Goal: Navigation & Orientation: Find specific page/section

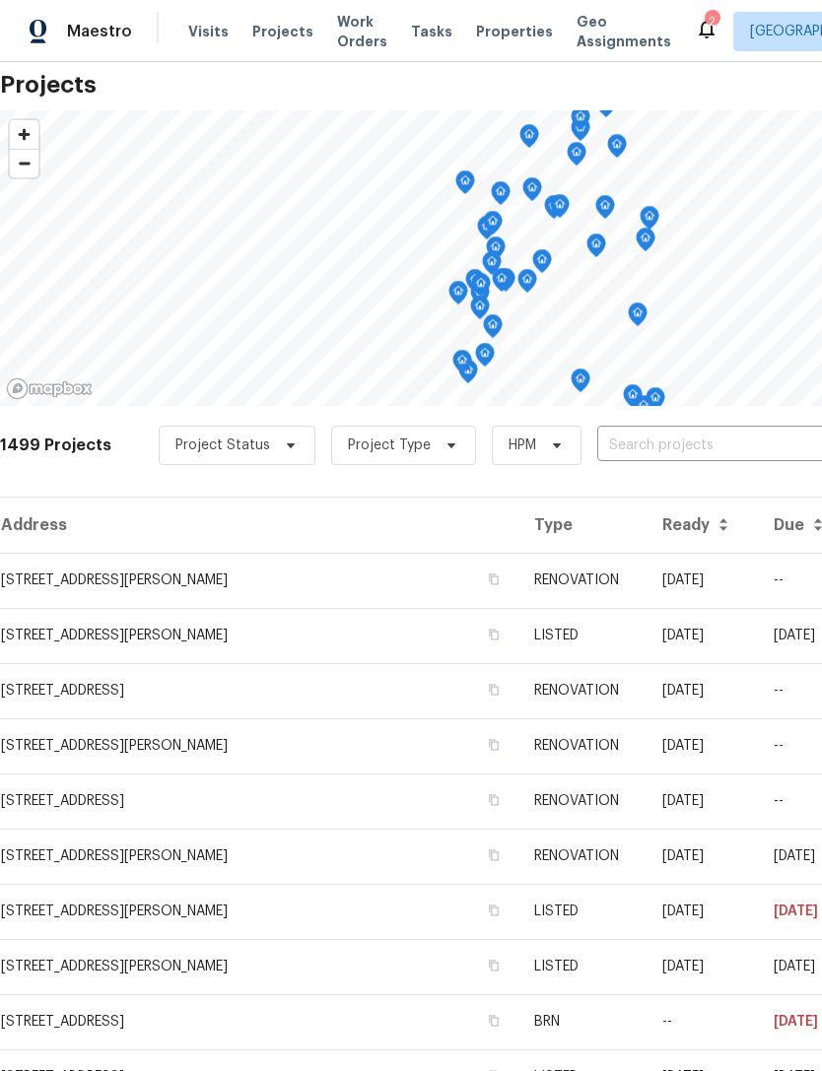
scroll to position [34, 0]
click at [221, 581] on td "[STREET_ADDRESS][PERSON_NAME]" at bounding box center [259, 580] width 518 height 55
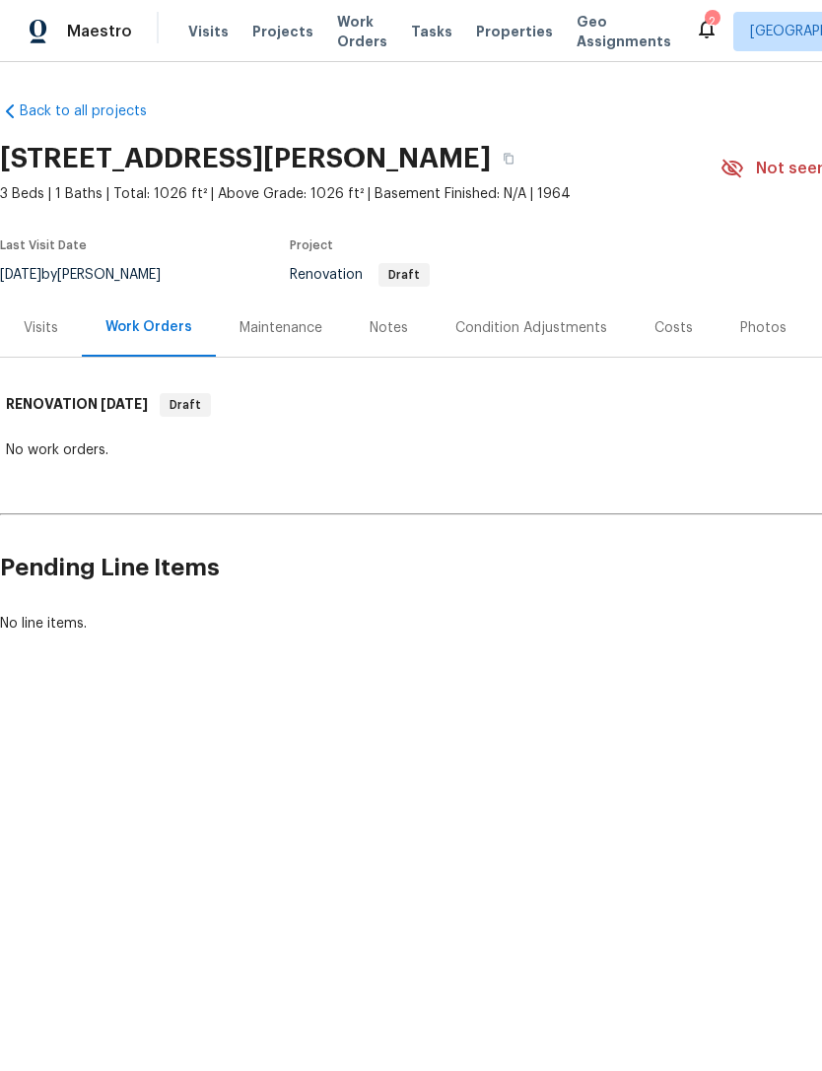
click at [49, 336] on div "Visits" at bounding box center [41, 328] width 34 height 20
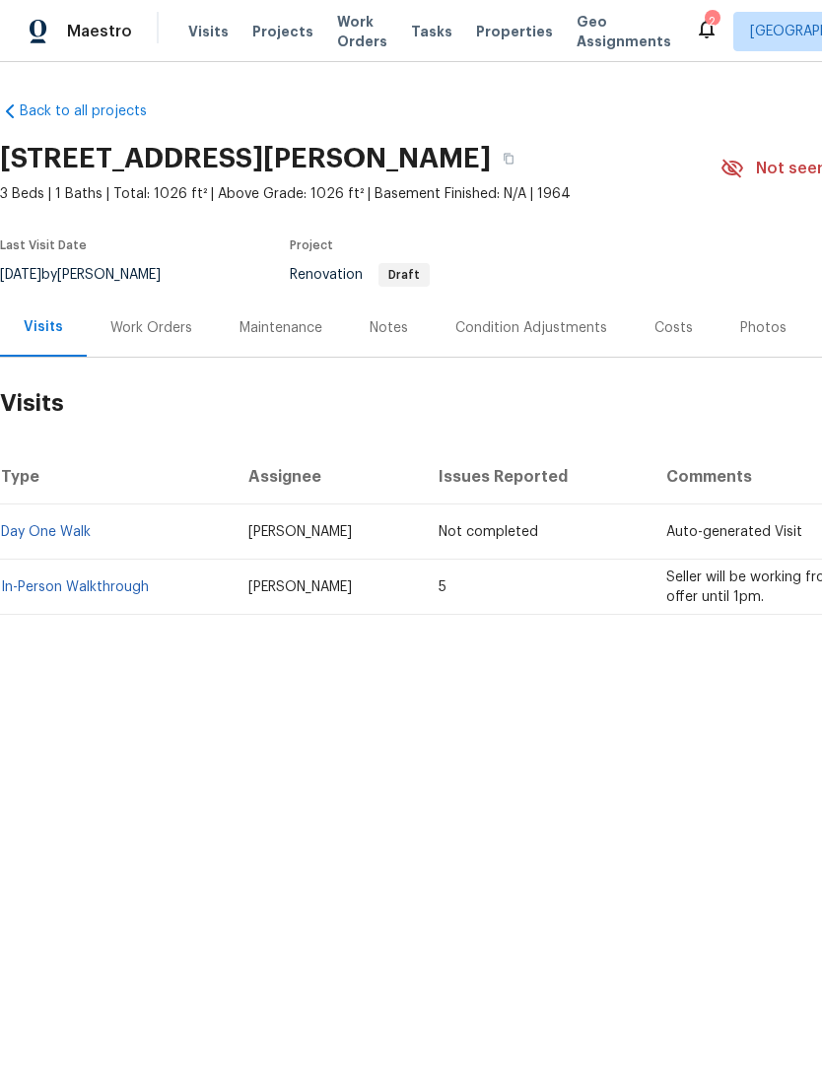
click at [364, 324] on div "Notes" at bounding box center [389, 328] width 86 height 58
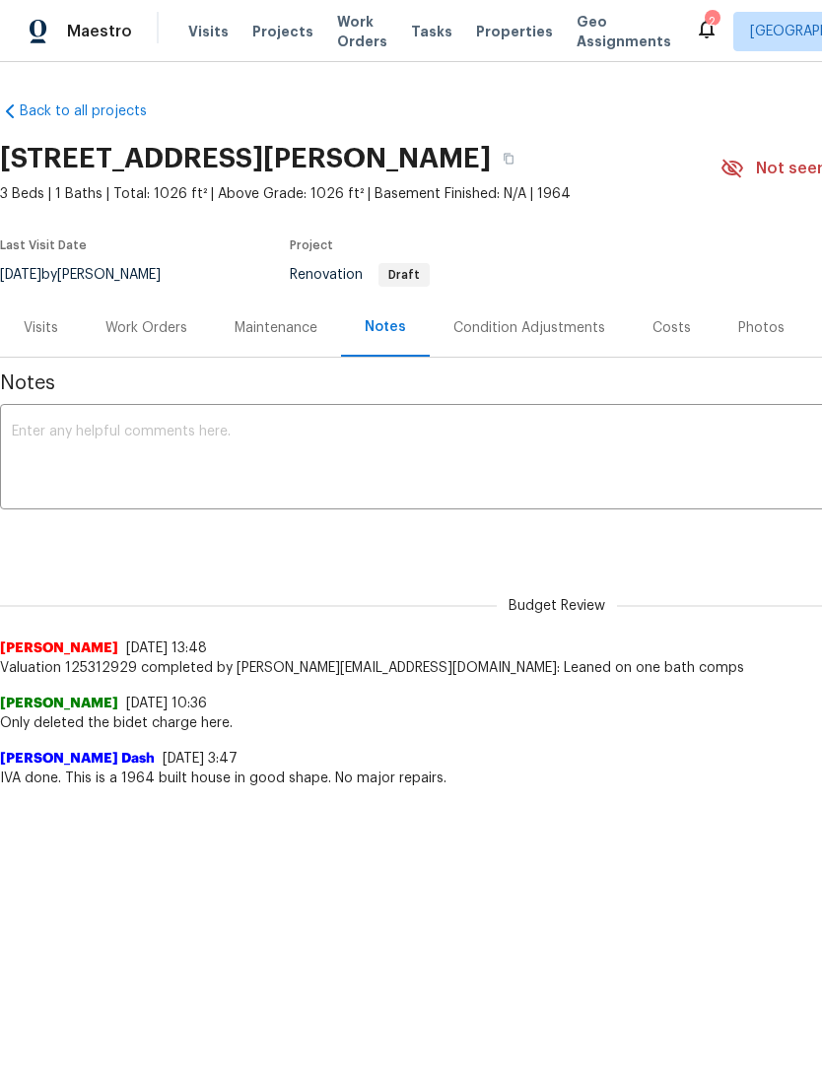
click at [158, 335] on div "Work Orders" at bounding box center [146, 328] width 82 height 20
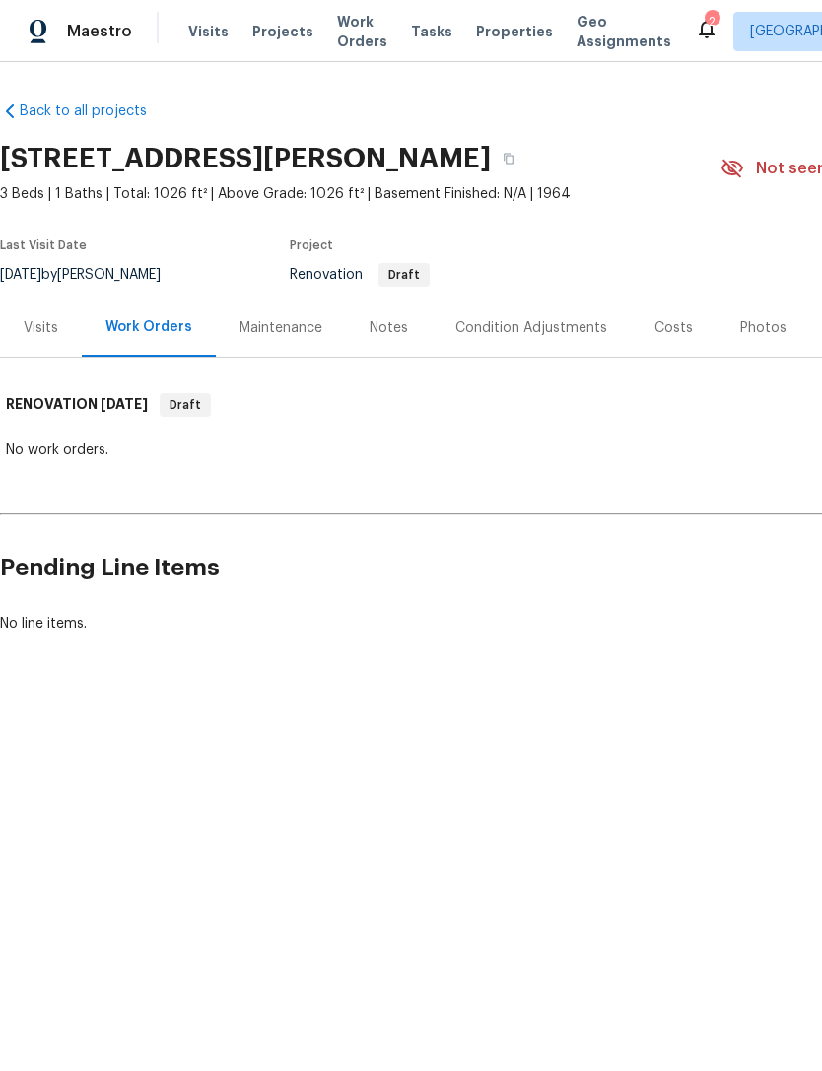
click at [539, 318] on div "Condition Adjustments" at bounding box center [531, 328] width 152 height 20
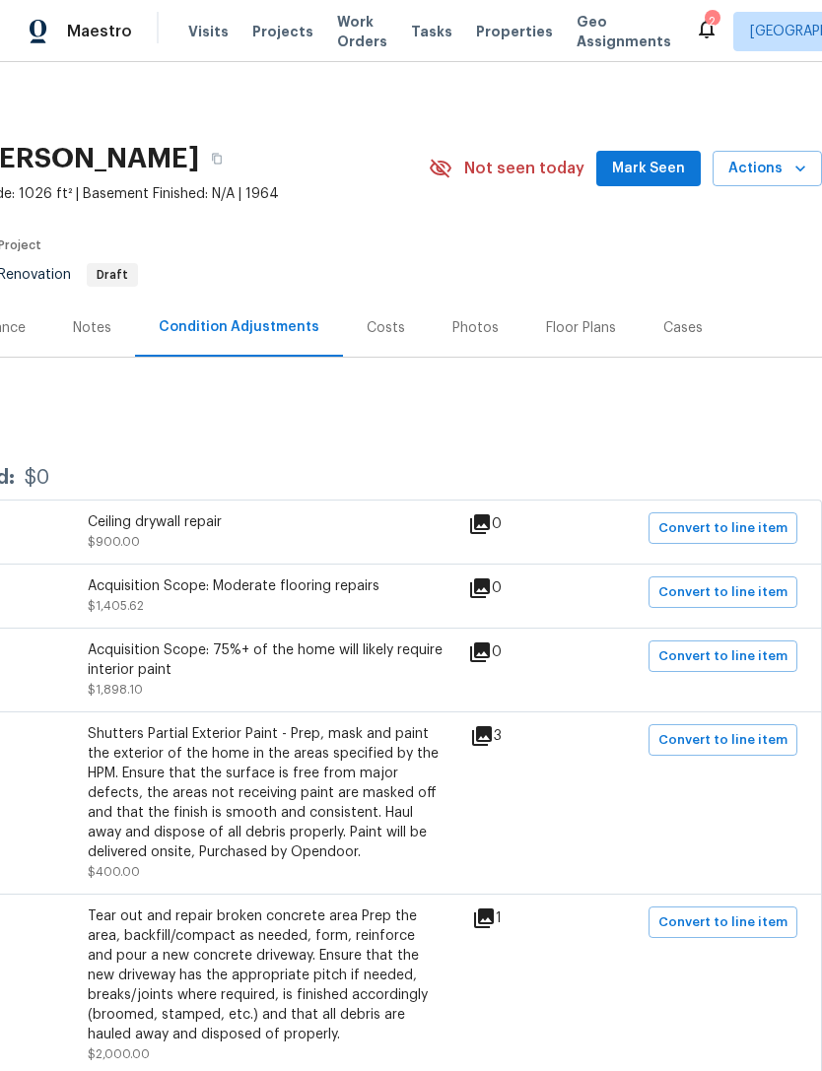
scroll to position [0, 292]
click at [375, 328] on div "Costs" at bounding box center [386, 328] width 38 height 20
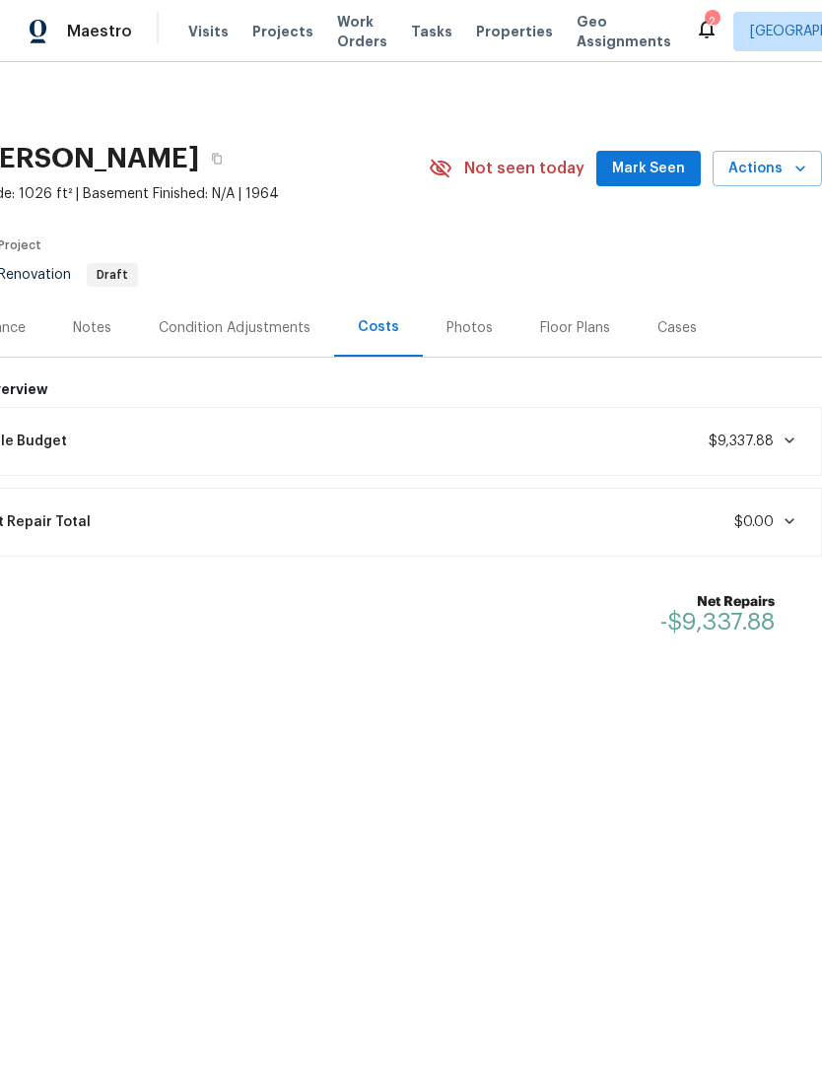
click at [267, 342] on div "Condition Adjustments" at bounding box center [234, 328] width 199 height 58
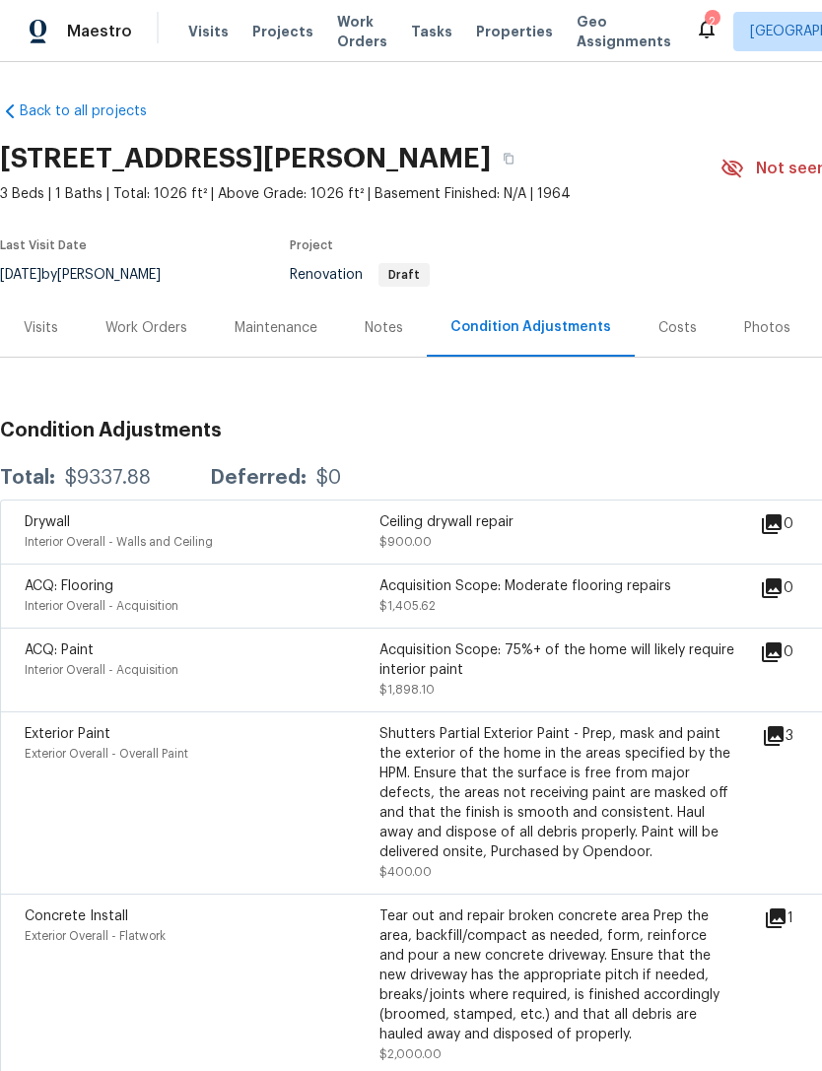
click at [48, 330] on div "Visits" at bounding box center [41, 328] width 34 height 20
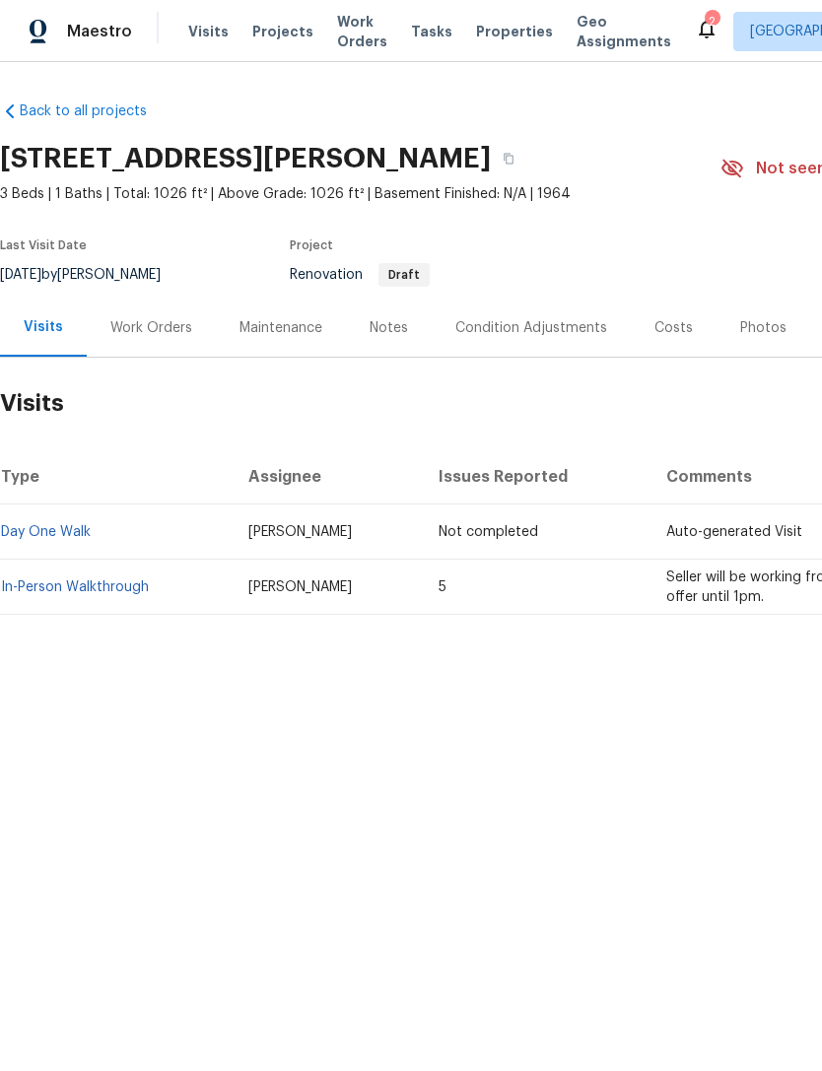
click at [141, 584] on link "In-Person Walkthrough" at bounding box center [75, 587] width 148 height 14
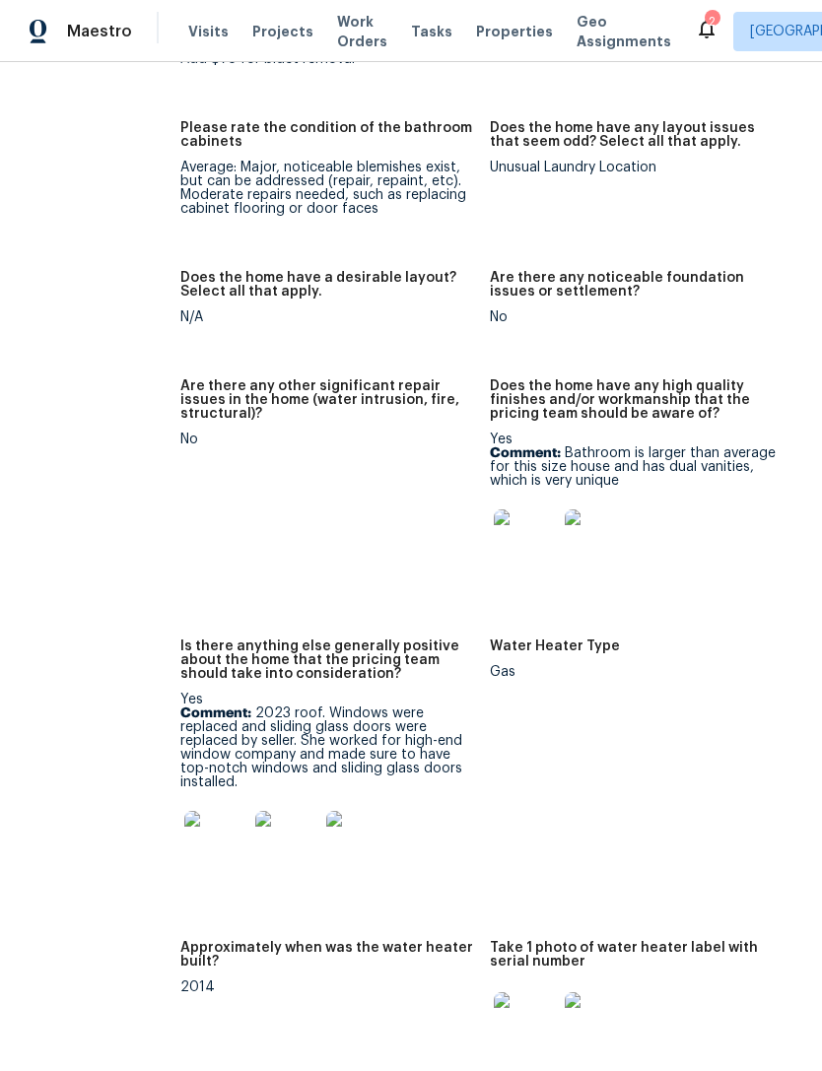
scroll to position [3618, 63]
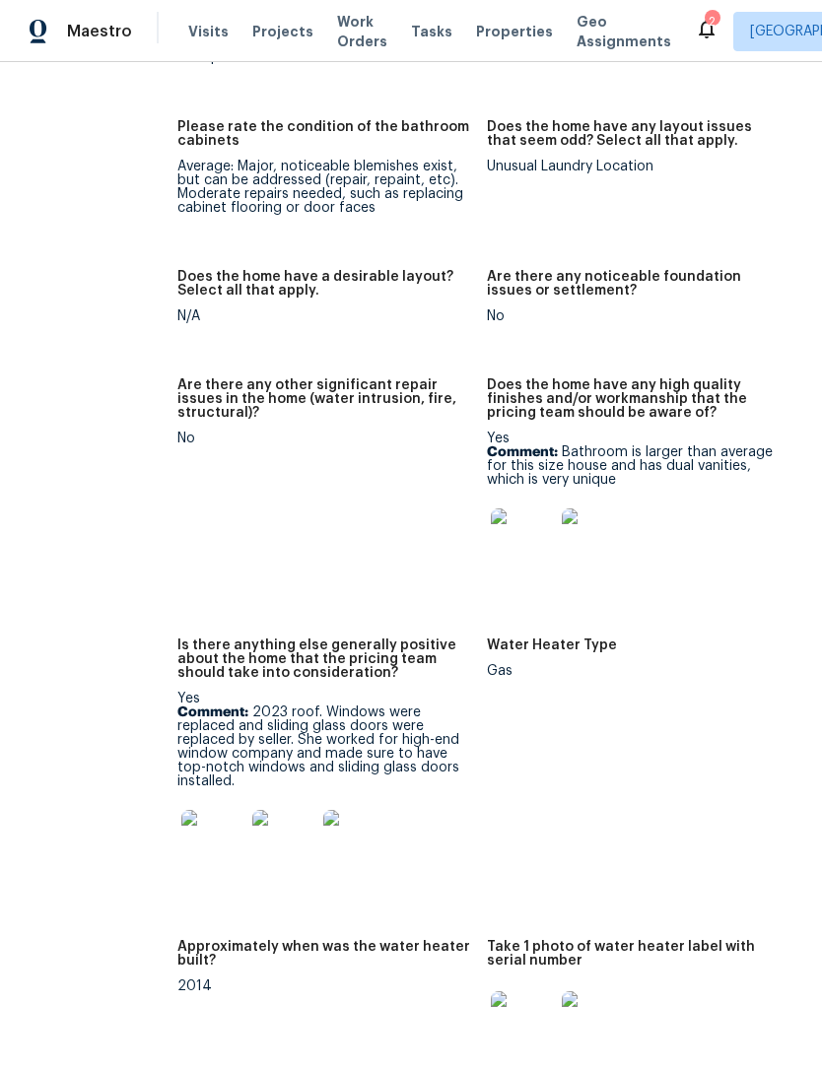
click at [491, 530] on img at bounding box center [522, 539] width 63 height 63
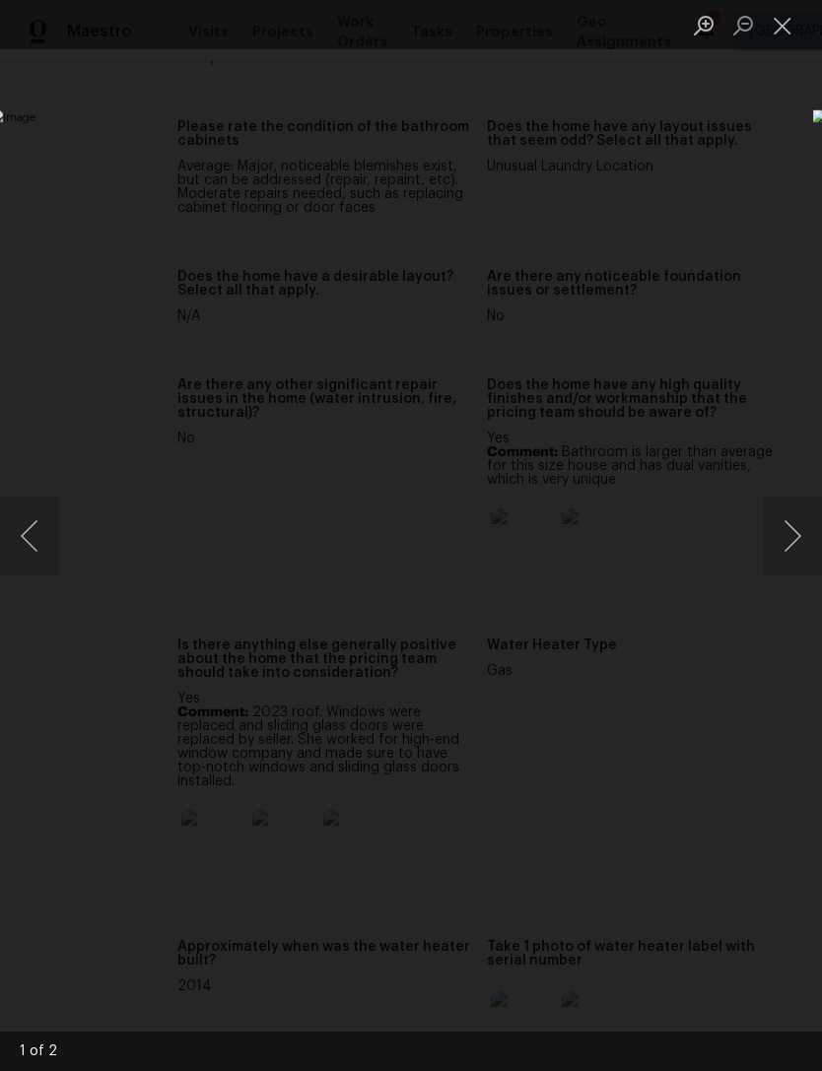
click at [817, 535] on button "Next image" at bounding box center [792, 536] width 59 height 79
click at [816, 540] on button "Next image" at bounding box center [792, 536] width 59 height 79
click at [660, 889] on div "Lightbox" at bounding box center [411, 535] width 822 height 1071
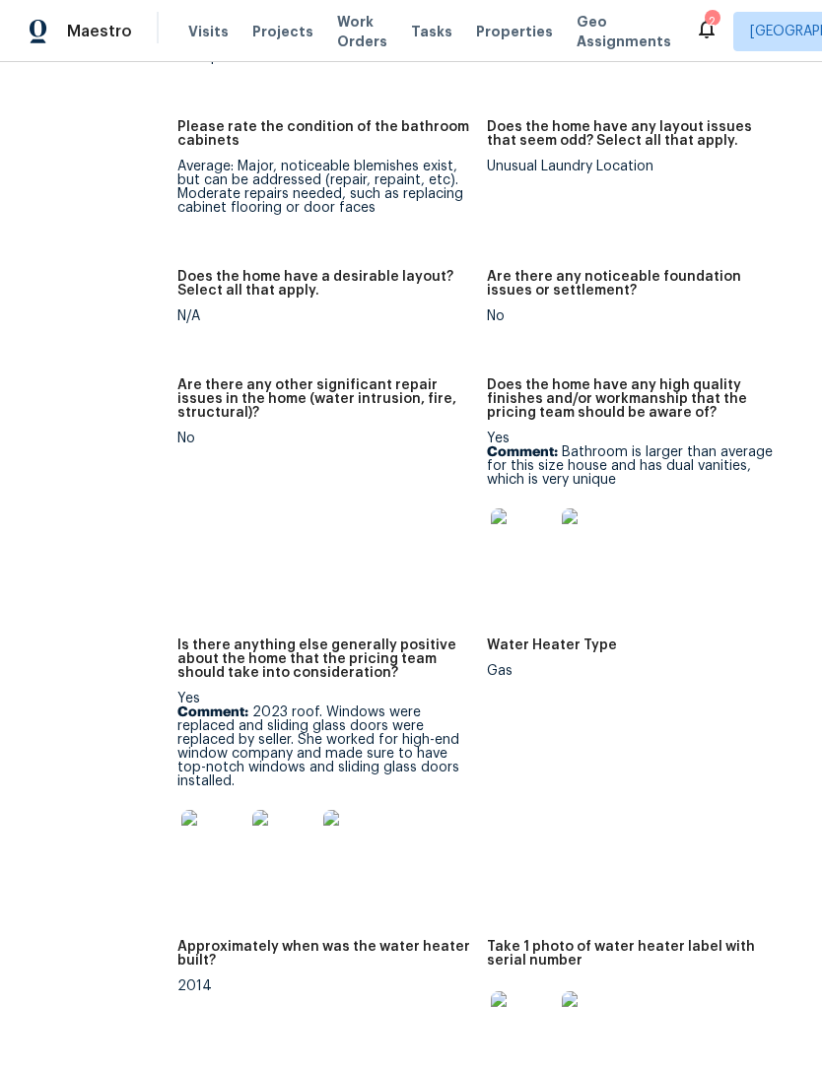
click at [626, 858] on figure "Water Heater Type Gas" at bounding box center [641, 778] width 309 height 278
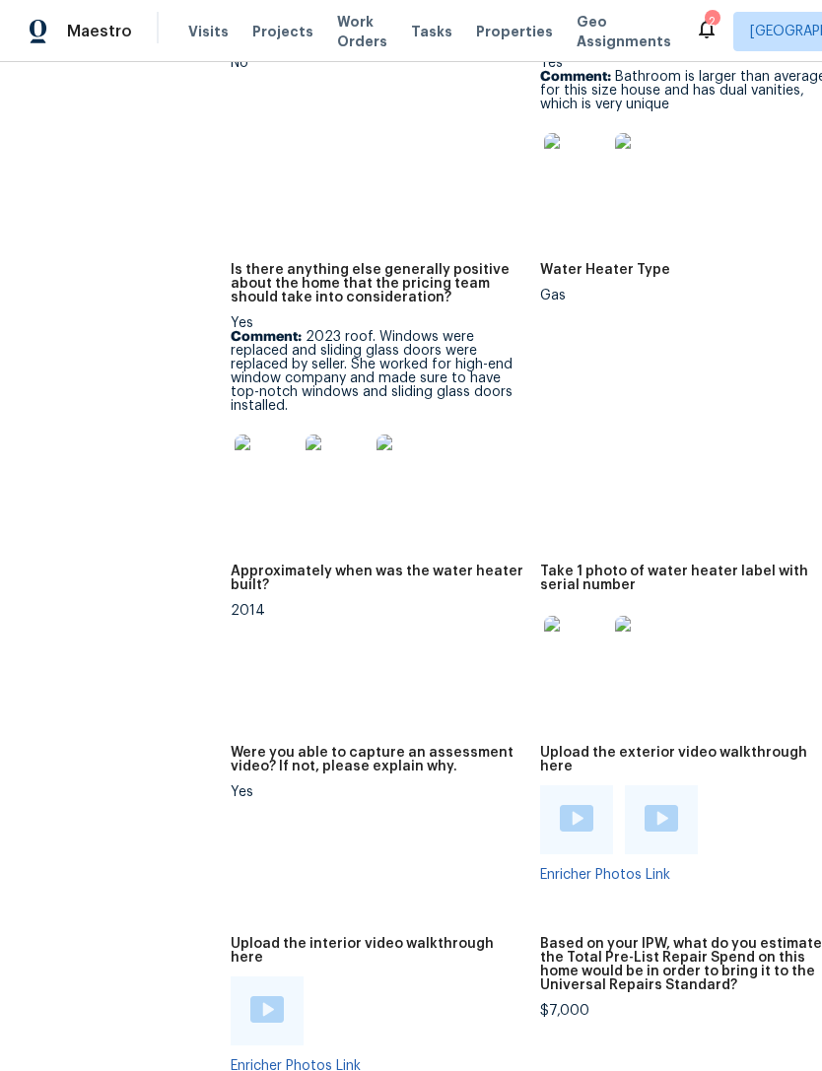
scroll to position [3994, 11]
click at [234, 447] on img at bounding box center [265, 466] width 63 height 63
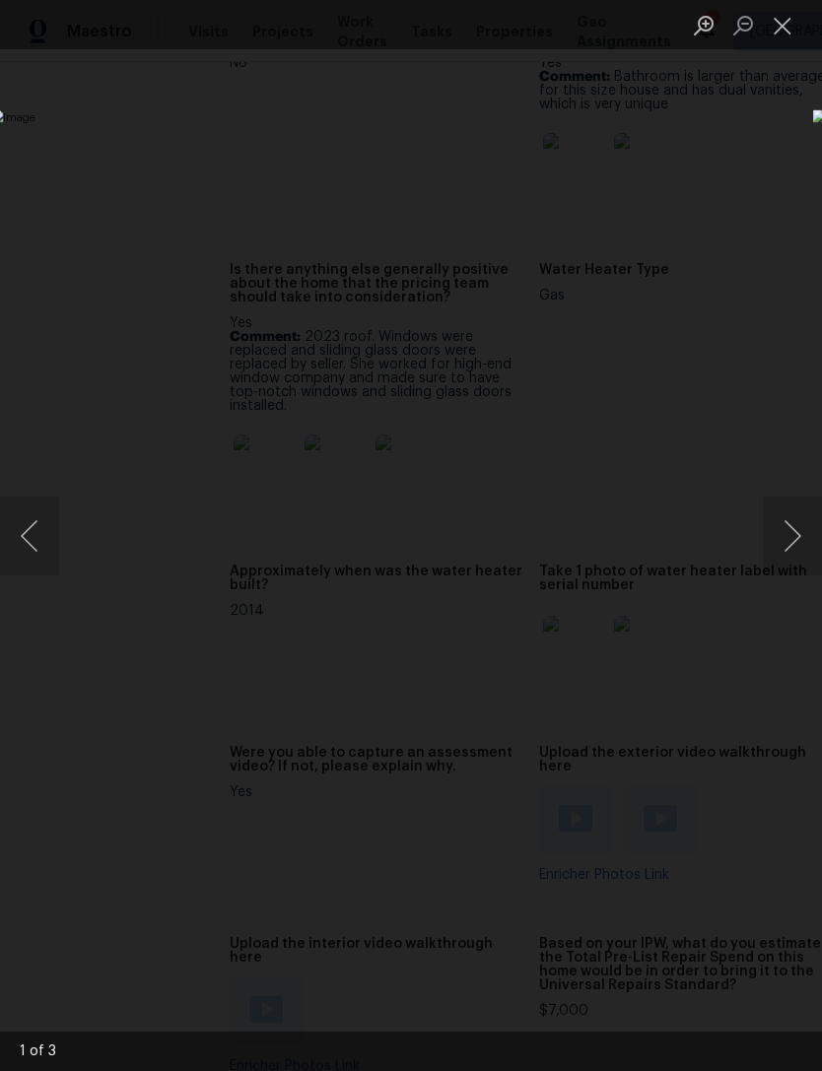
click at [796, 543] on button "Next image" at bounding box center [792, 536] width 59 height 79
click at [786, 548] on button "Next image" at bounding box center [792, 536] width 59 height 79
click at [795, 534] on button "Next image" at bounding box center [792, 536] width 59 height 79
click at [783, 531] on button "Next image" at bounding box center [792, 536] width 59 height 79
click at [782, 530] on button "Next image" at bounding box center [792, 536] width 59 height 79
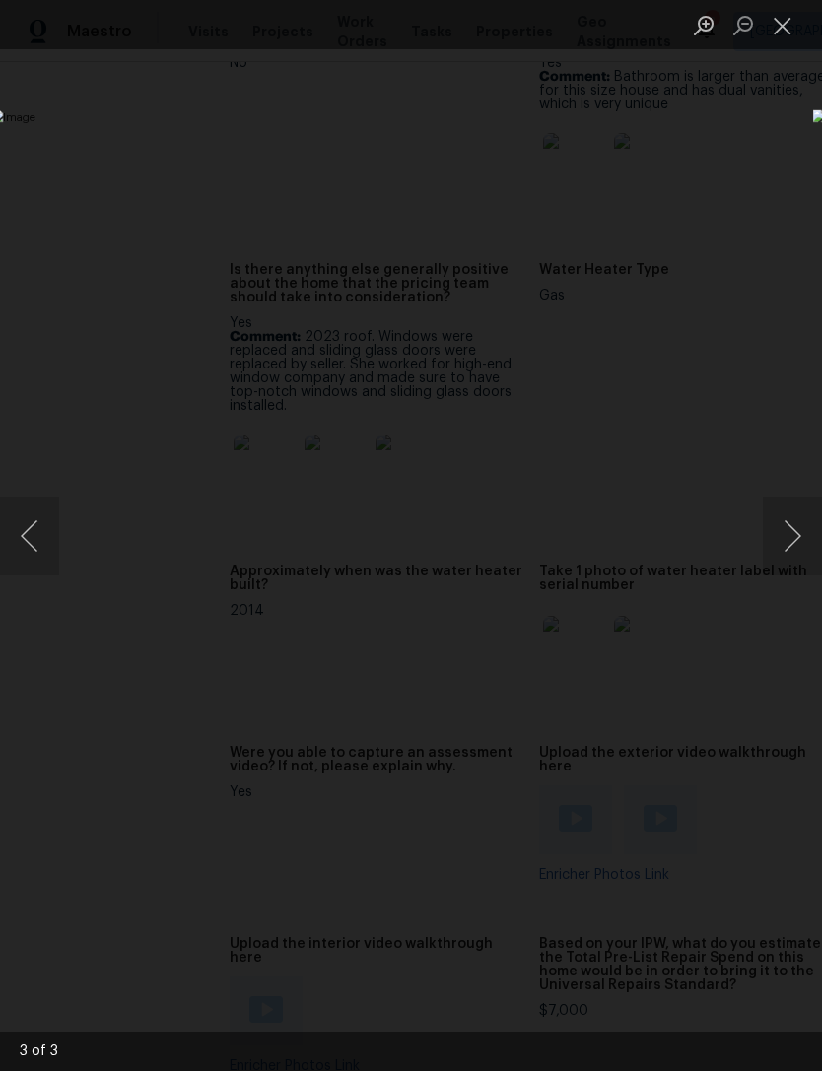
click at [787, 541] on button "Next image" at bounding box center [792, 536] width 59 height 79
click at [764, 163] on div "Lightbox" at bounding box center [411, 535] width 822 height 1071
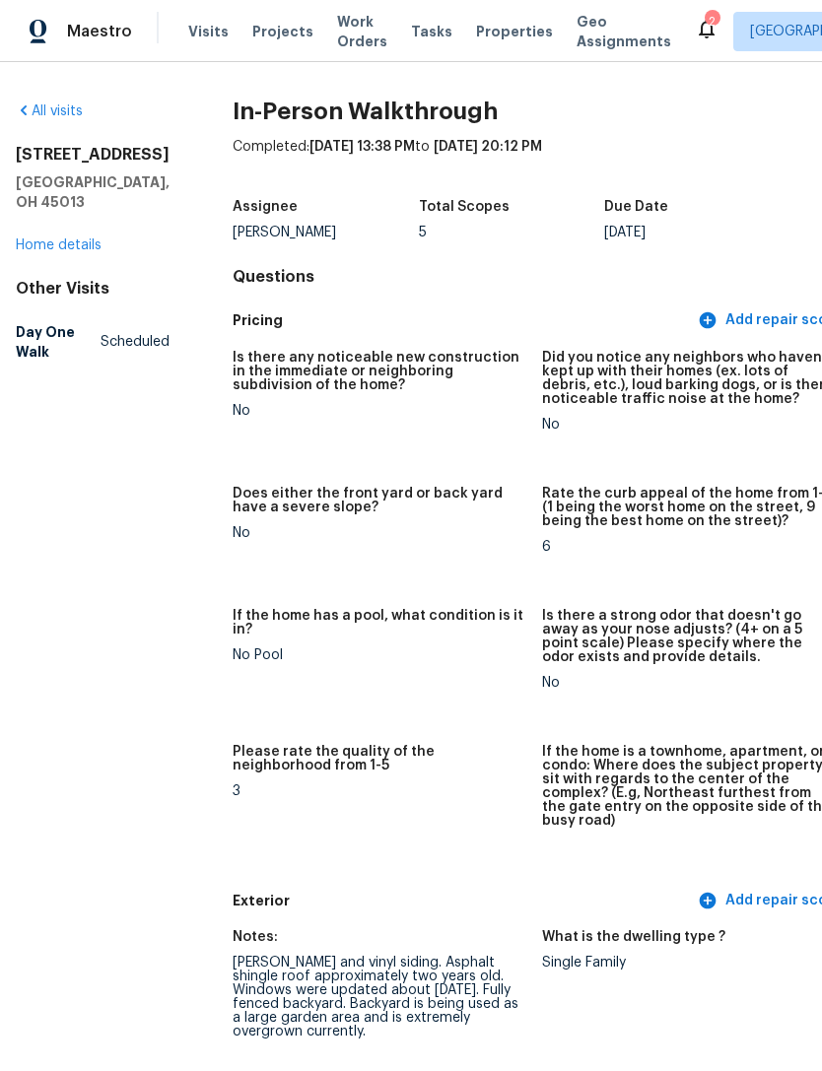
scroll to position [0, 9]
click at [96, 289] on div "All visits 6 Twinbrook Dr Hamilton, OH 45013 Home details Other Visits Day One …" at bounding box center [92, 235] width 154 height 268
click at [60, 252] on link "Home details" at bounding box center [58, 245] width 86 height 14
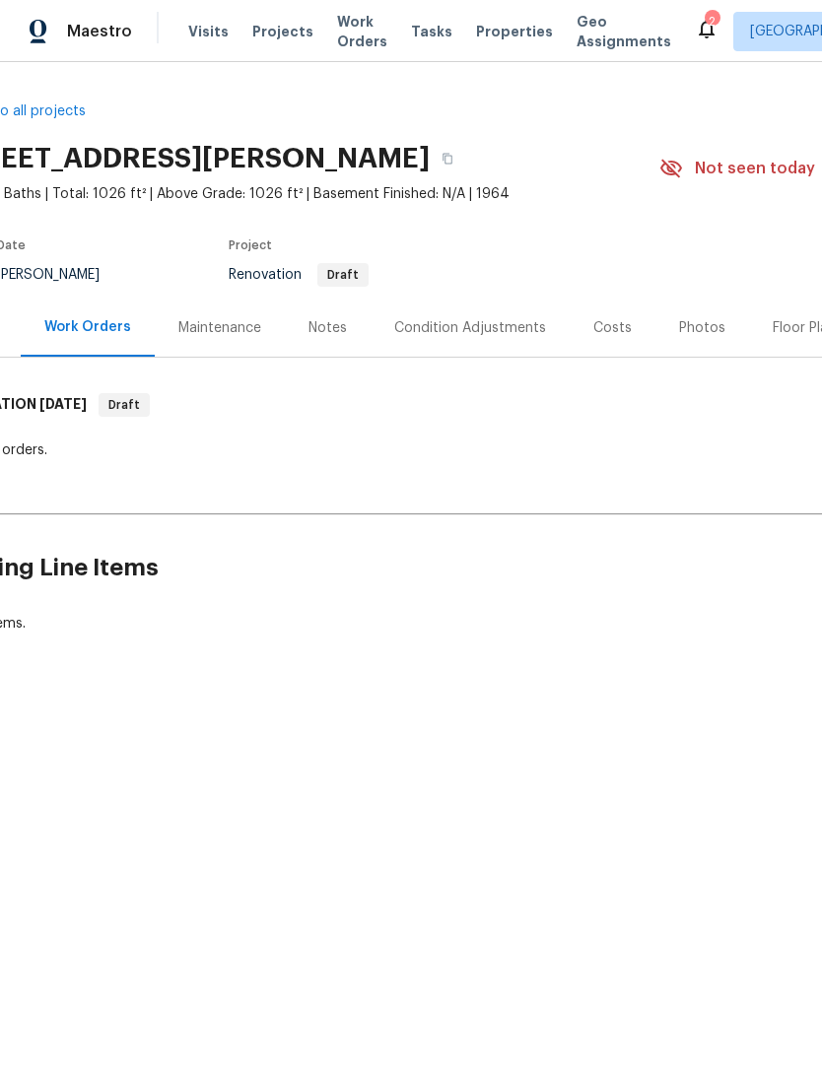
scroll to position [0, 62]
click at [485, 23] on span "Properties" at bounding box center [514, 32] width 77 height 20
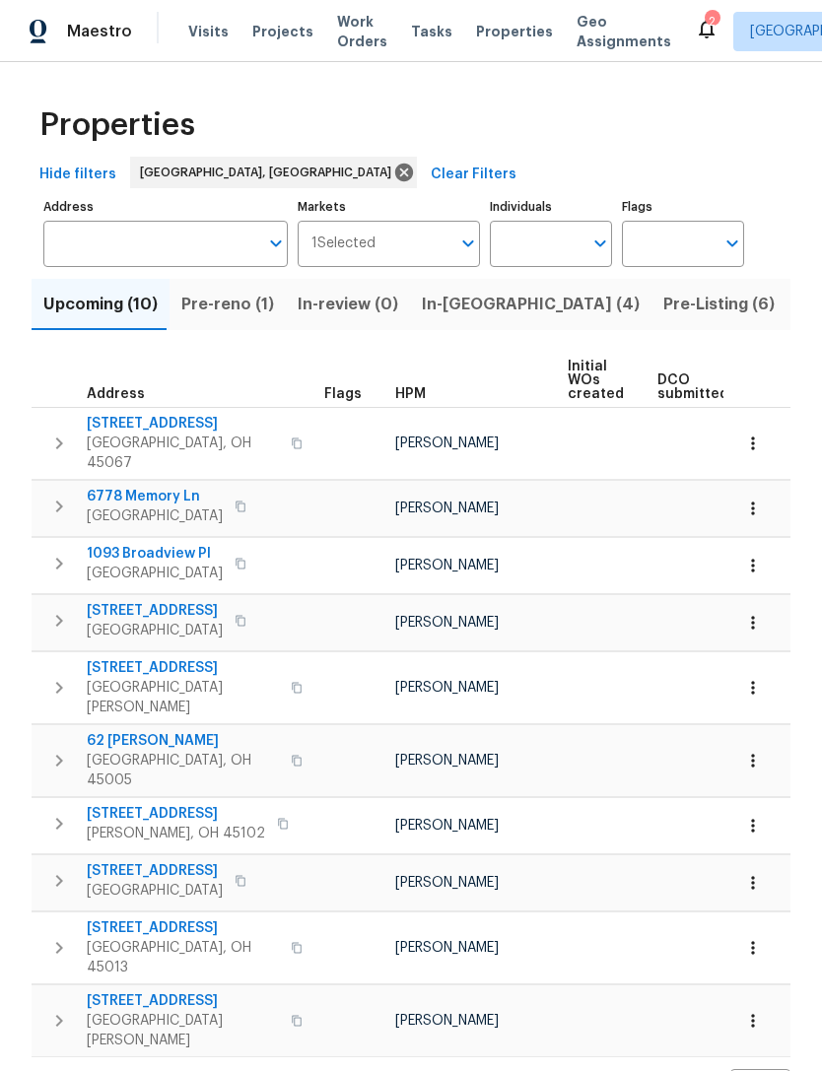
click at [229, 300] on span "Pre-reno (1)" at bounding box center [227, 305] width 93 height 28
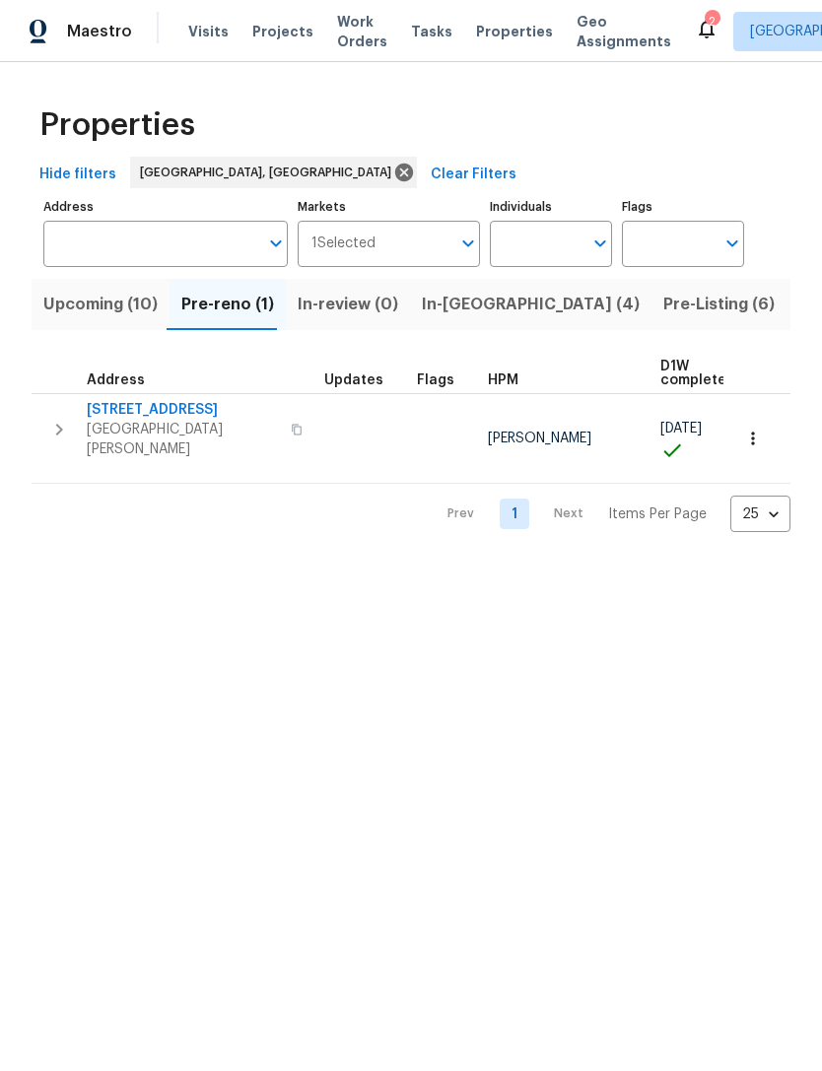
click at [449, 302] on span "In-reno (4)" at bounding box center [531, 305] width 218 height 28
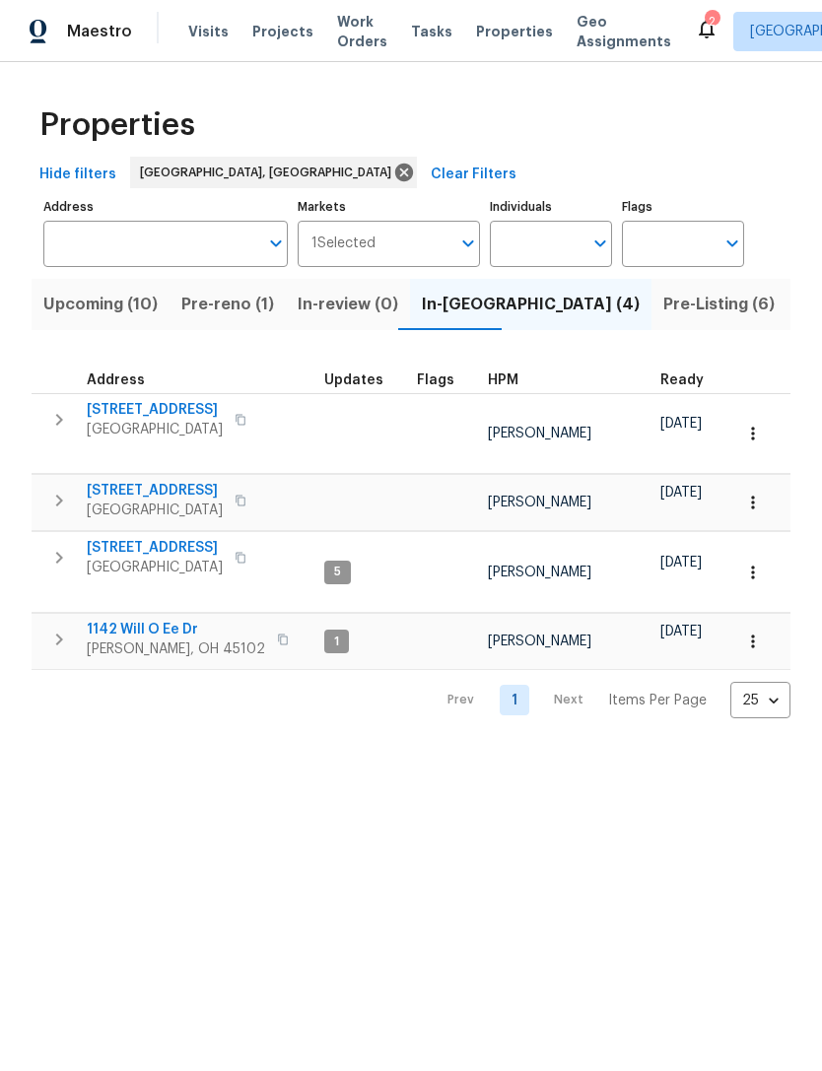
click at [663, 316] on span "Pre-Listing (6)" at bounding box center [718, 305] width 111 height 28
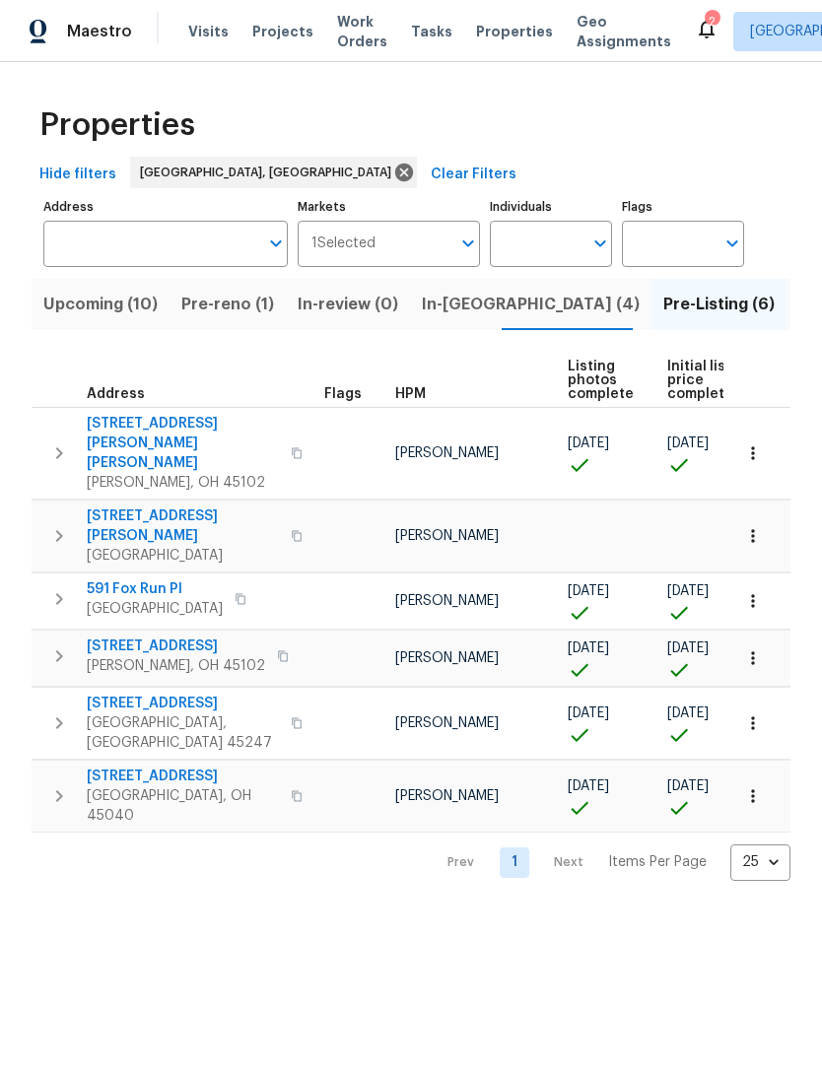
click at [258, 31] on span "Projects" at bounding box center [282, 32] width 61 height 20
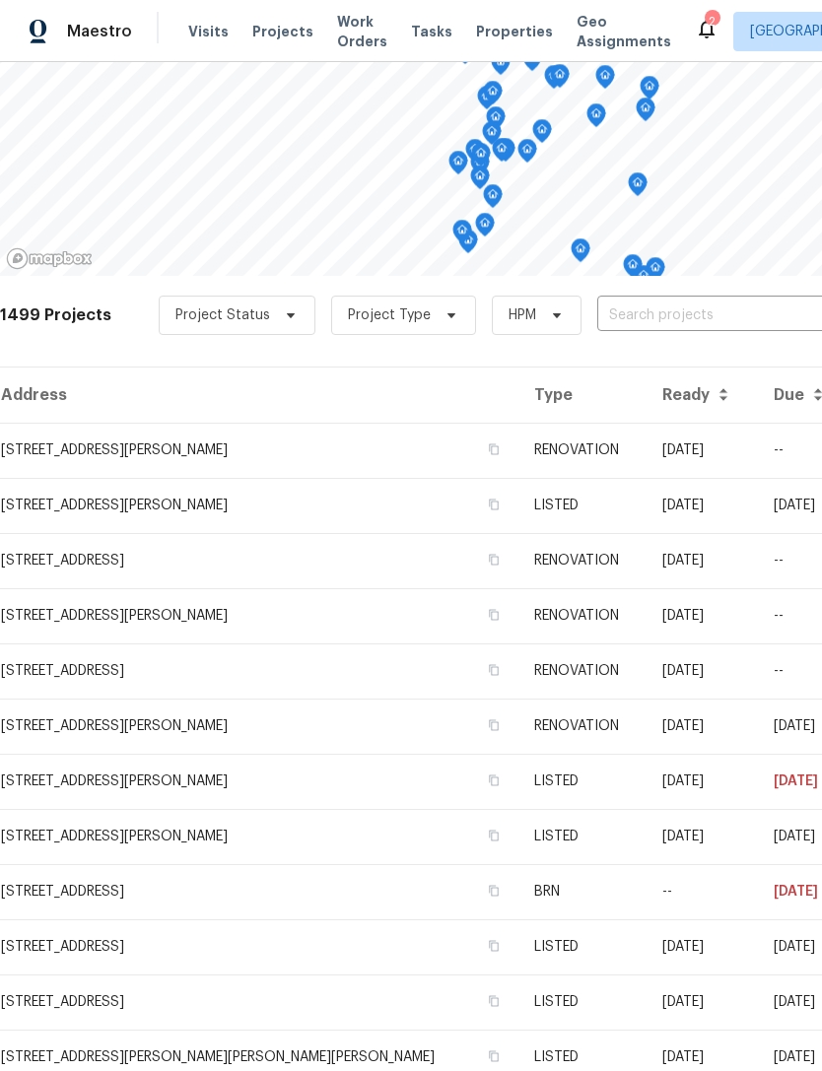
scroll to position [172, -1]
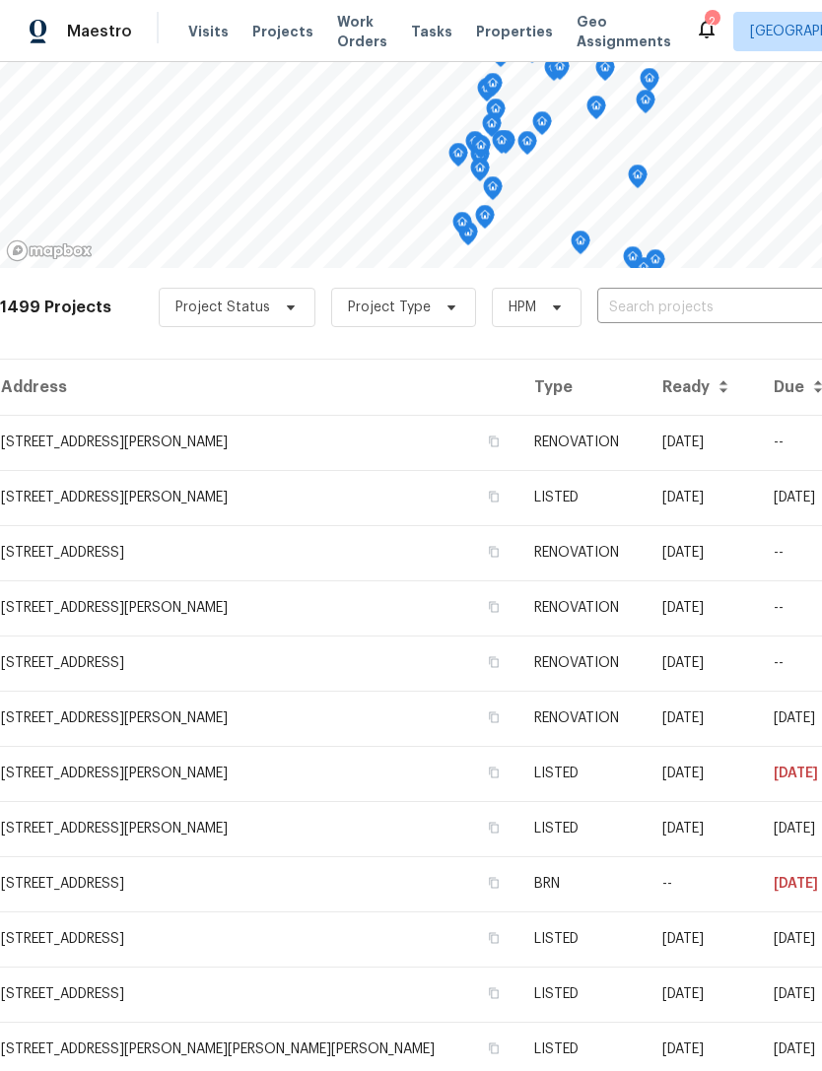
click at [278, 17] on div "Visits Projects Work Orders Tasks Properties Geo Assignments" at bounding box center [441, 31] width 506 height 39
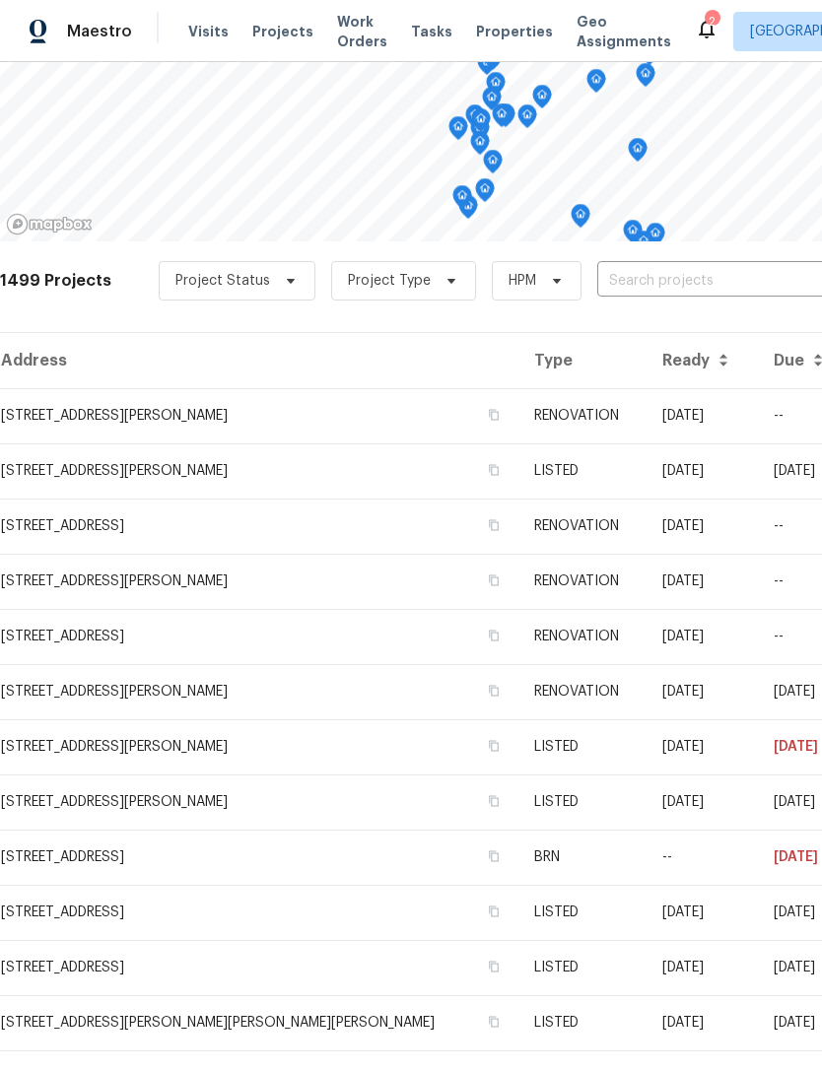
scroll to position [200, 0]
click at [695, 24] on icon at bounding box center [707, 29] width 24 height 24
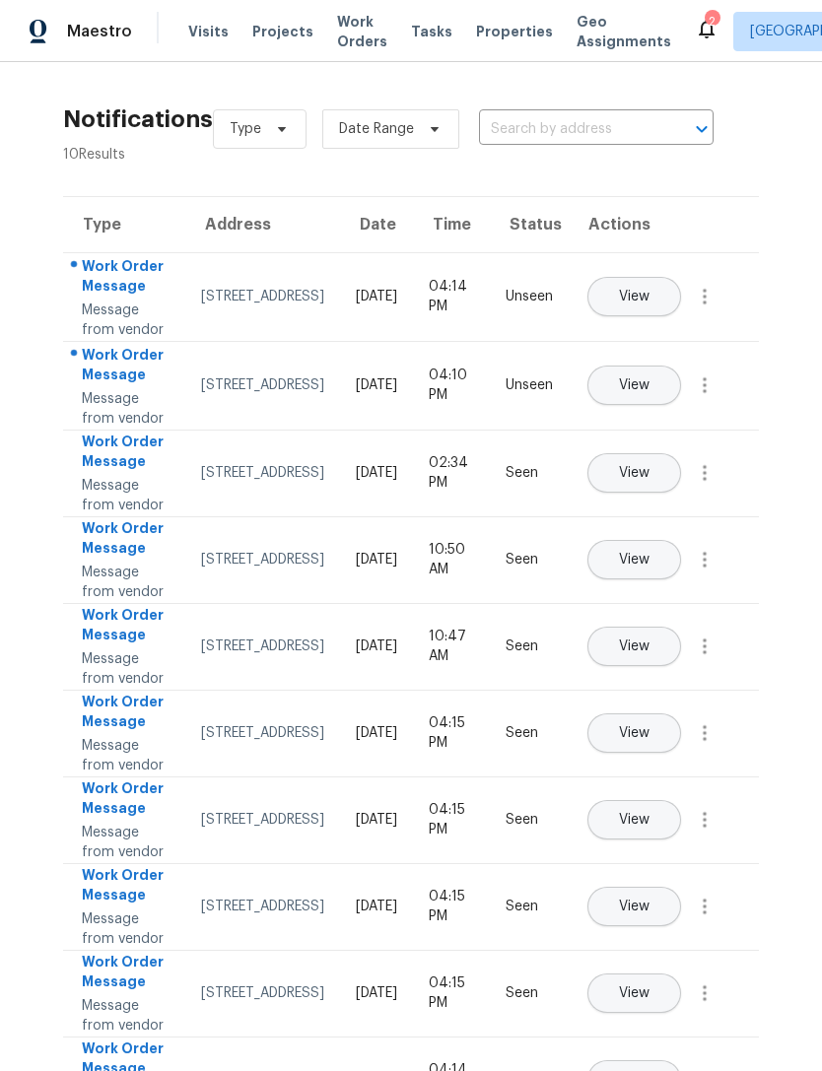
click at [674, 304] on button "View" at bounding box center [634, 296] width 94 height 39
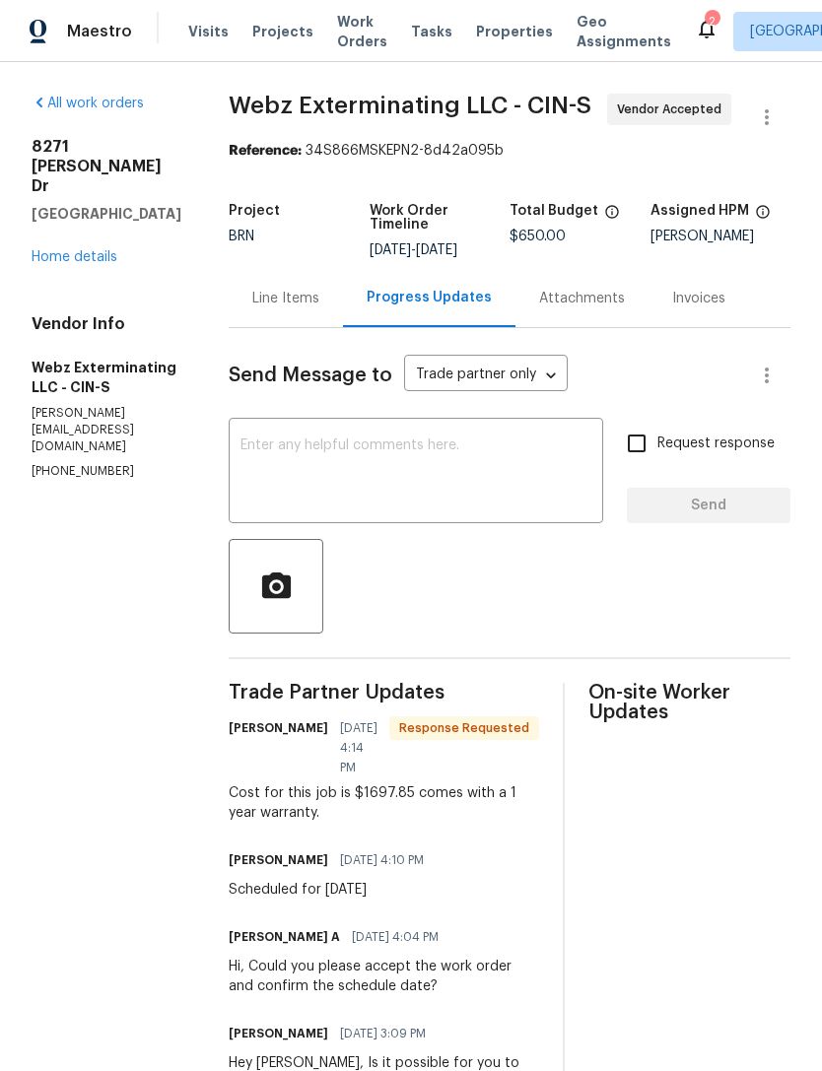
click at [244, 298] on div "Line Items" at bounding box center [286, 298] width 114 height 58
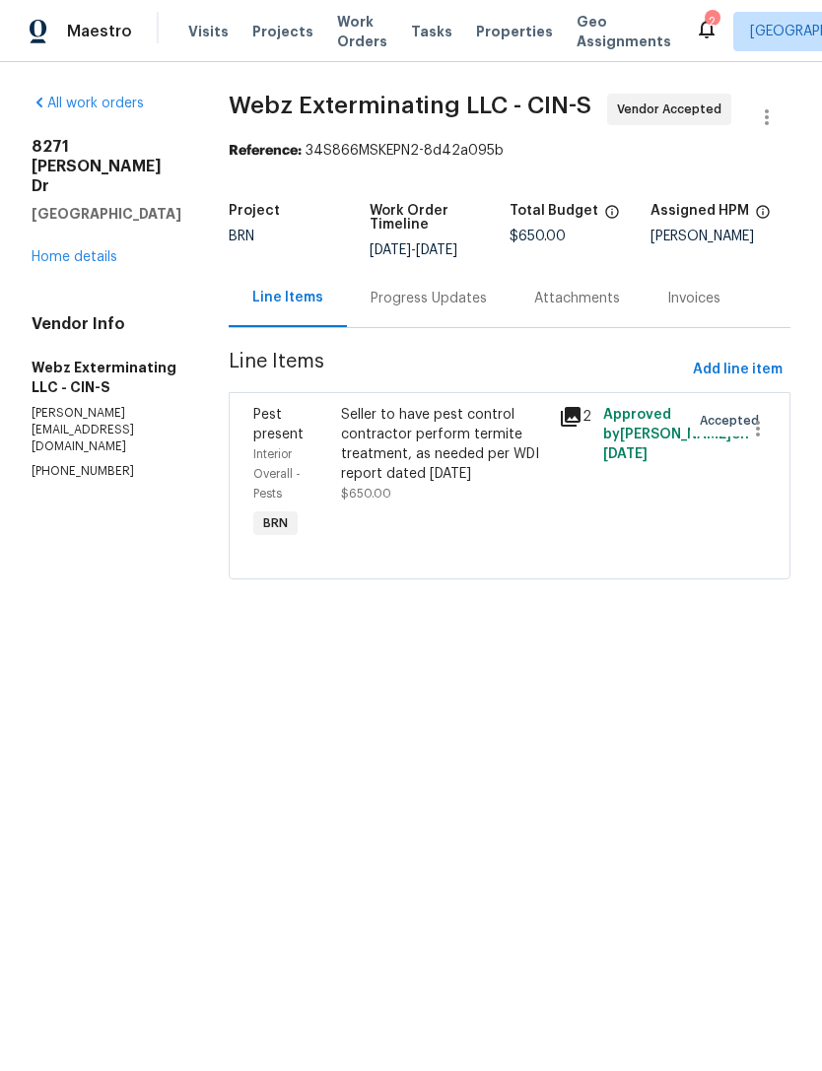
click at [438, 289] on div "Progress Updates" at bounding box center [429, 299] width 116 height 20
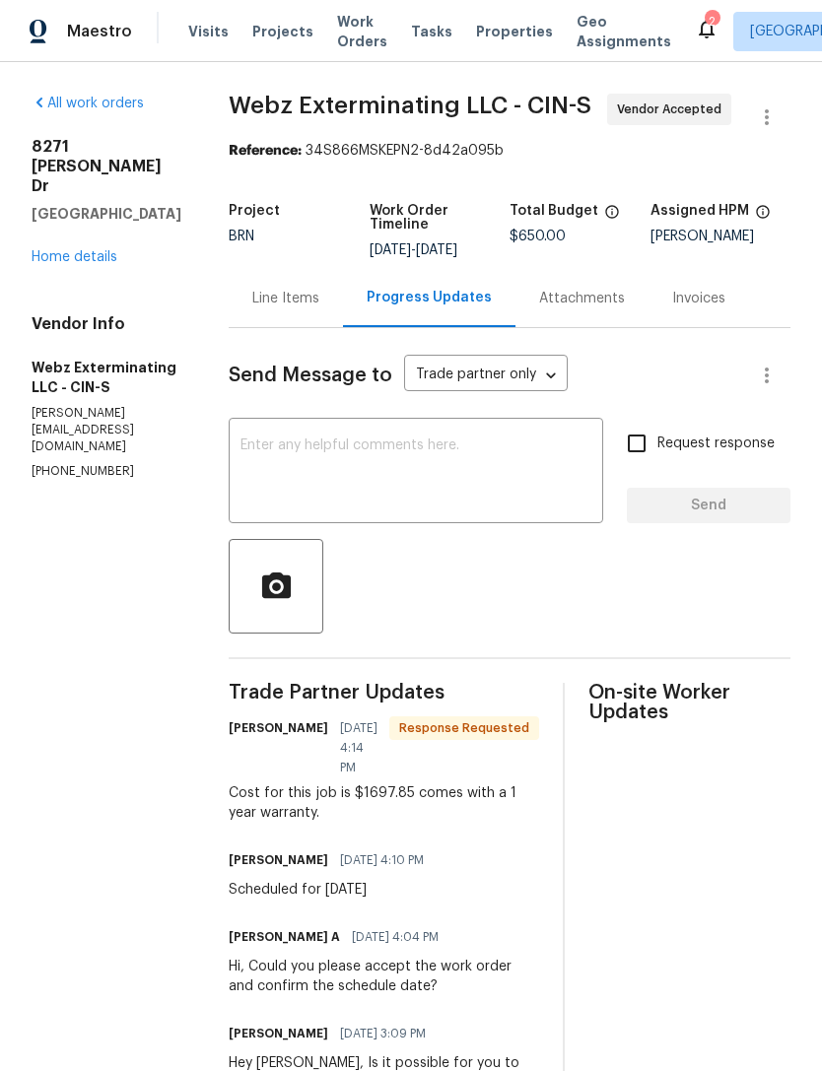
click at [291, 34] on span "Projects" at bounding box center [282, 32] width 61 height 20
